Goal: Task Accomplishment & Management: Manage account settings

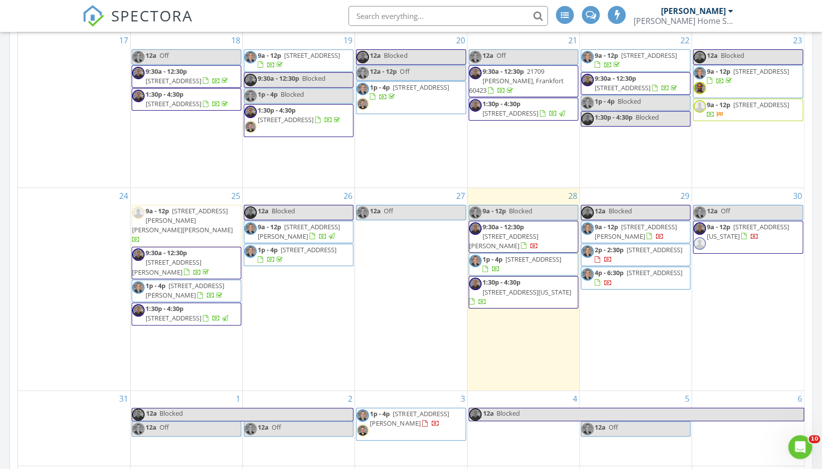
click at [286, 241] on span "8905 Brown Dr, Frankfort 60423" at bounding box center [299, 231] width 82 height 18
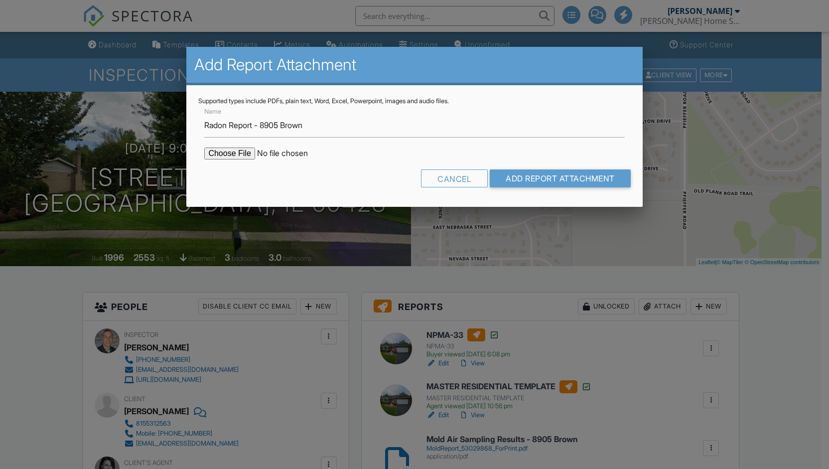
type input "Radon Report - 8905 Brown"
click at [239, 158] on input "file" at bounding box center [288, 154] width 169 height 12
type input "C:\fakepath\Radon Report - 8905 Brown.pdf"
click at [535, 184] on input "Add Report Attachment" at bounding box center [560, 178] width 141 height 18
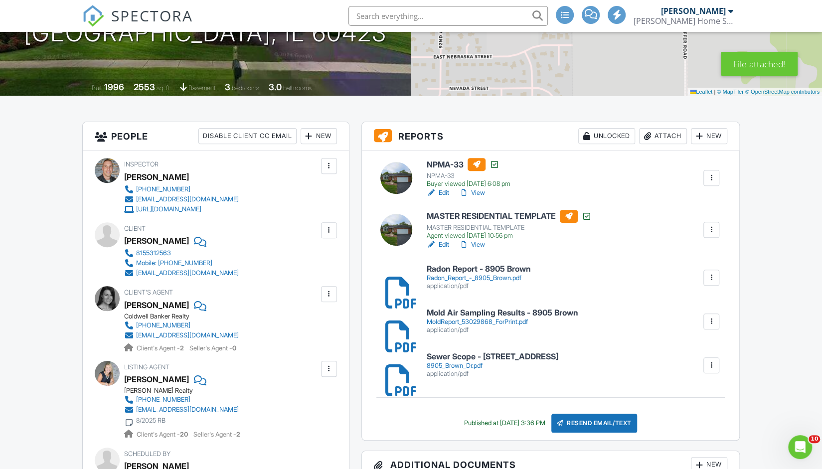
click at [581, 414] on div "Resend Email/Text" at bounding box center [594, 423] width 86 height 19
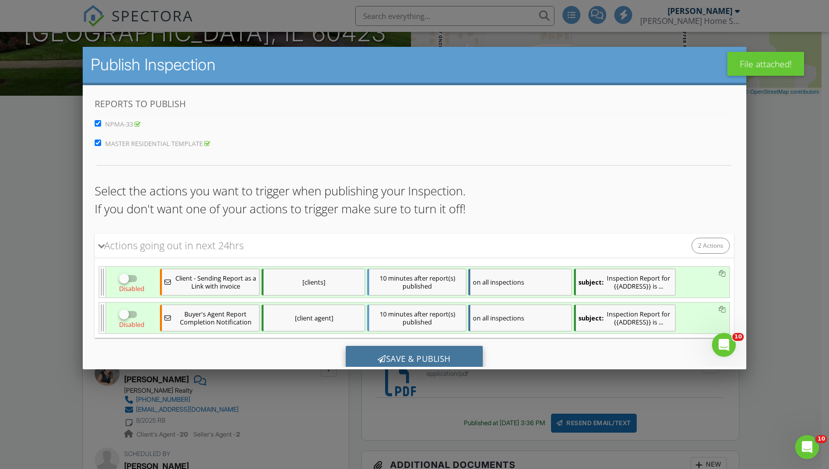
click at [432, 251] on div "Actions going out in next 24hrs 2 Actions" at bounding box center [414, 246] width 639 height 24
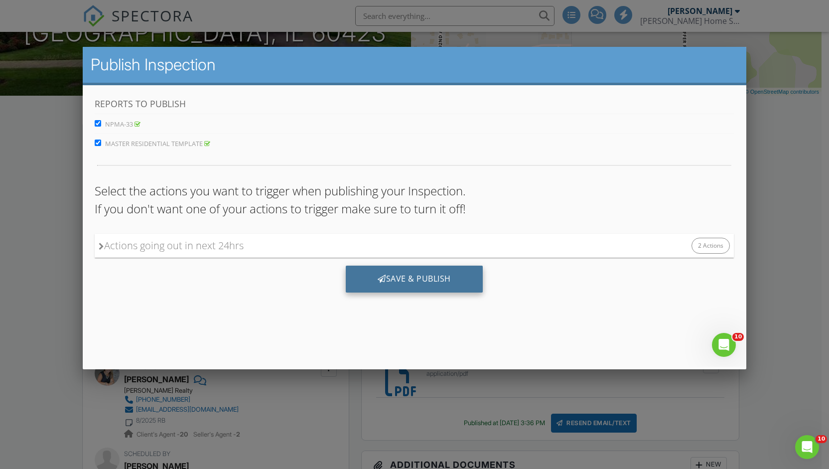
click at [421, 275] on div "Save & Publish" at bounding box center [414, 279] width 137 height 27
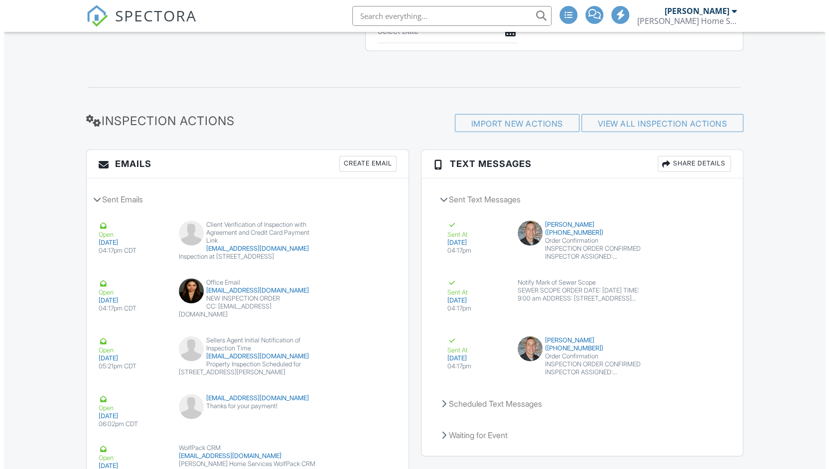
scroll to position [1522, 0]
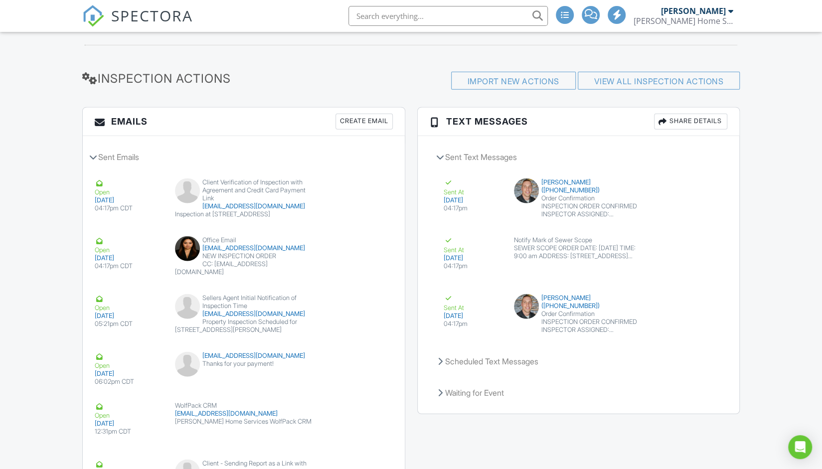
click at [381, 114] on div "Create Email" at bounding box center [363, 122] width 57 height 16
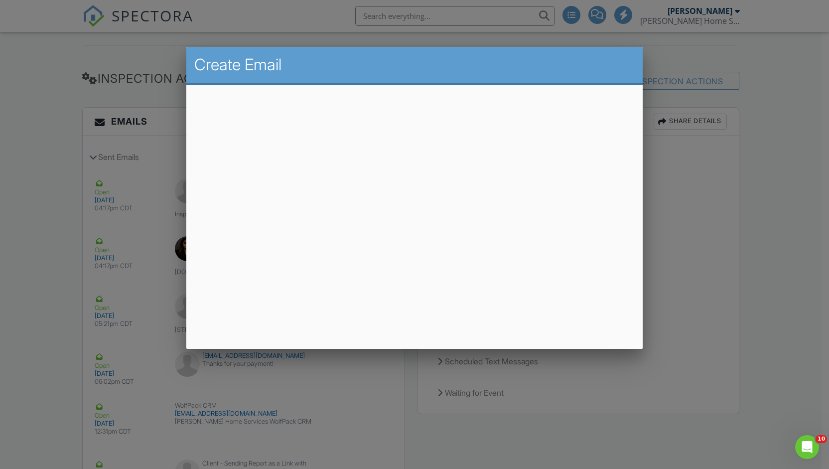
scroll to position [0, 0]
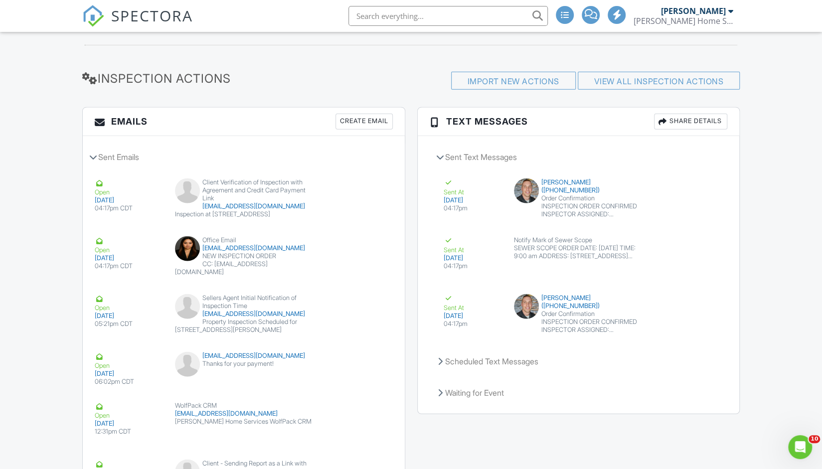
click at [603, 336] on div "Sent At [DATE] 04:17pm [PERSON_NAME] ([PHONE_NUMBER]) Order Confirmation INSPEC…" at bounding box center [579, 315] width 298 height 58
